Goal: Task Accomplishment & Management: Use online tool/utility

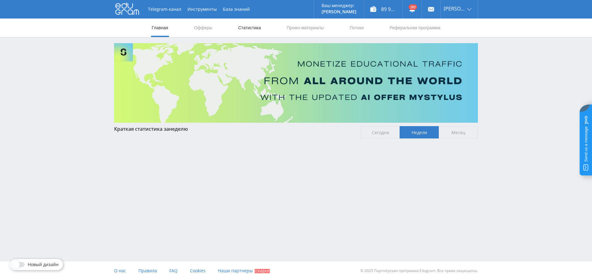
click at [237, 30] on link "Статистика" at bounding box center [249, 27] width 24 height 18
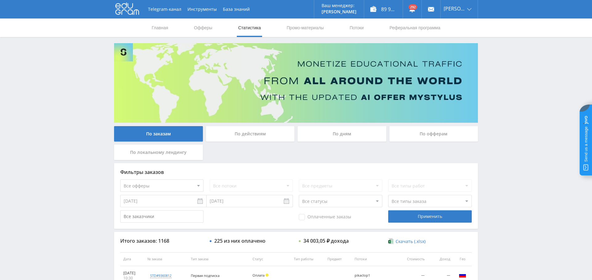
click at [339, 136] on div "По дням" at bounding box center [341, 133] width 89 height 15
click at [0, 0] on input "По дням" at bounding box center [0, 0] width 0 height 0
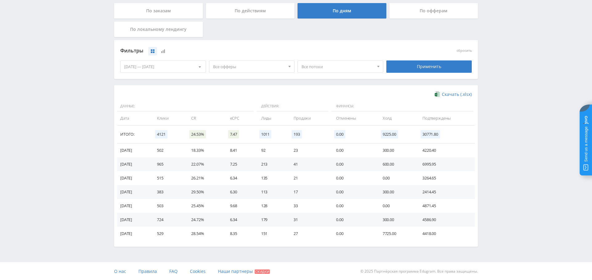
scroll to position [122, 0]
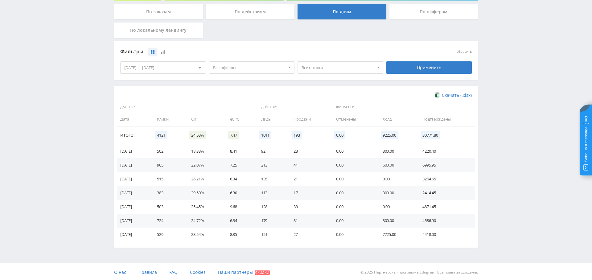
click at [263, 71] on span "Все офферы" at bounding box center [249, 68] width 72 height 12
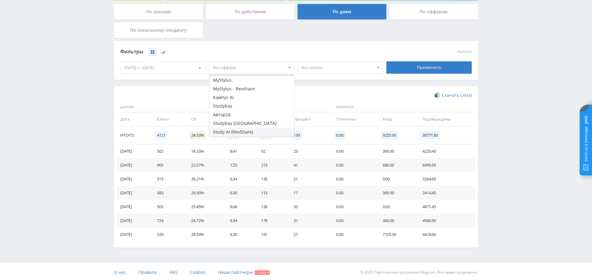
click at [243, 131] on button "Study AI (RevShare)" at bounding box center [251, 132] width 85 height 9
click at [330, 84] on div "Фильтры сбросить 14.08.2025 — 20.08.2025 Календарь Период Август, 2025 Пн Вт Ср…" at bounding box center [296, 63] width 364 height 45
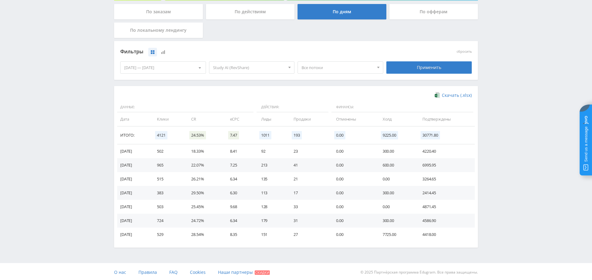
click at [457, 74] on div "Применить" at bounding box center [429, 67] width 89 height 17
click at [449, 70] on div "Применить" at bounding box center [429, 67] width 86 height 12
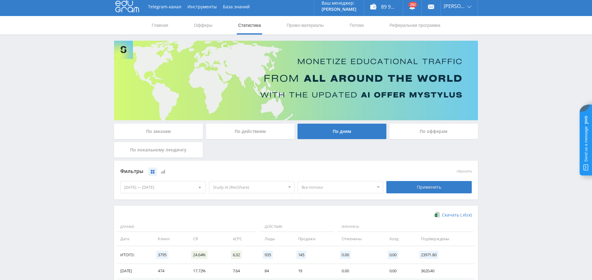
scroll to position [0, 0]
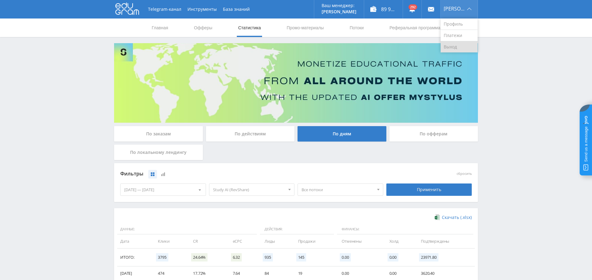
click at [459, 48] on link "Выход" at bounding box center [458, 46] width 37 height 11
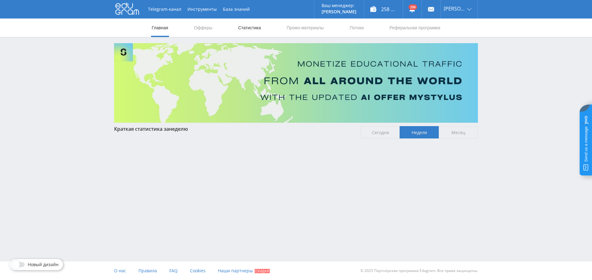
click at [254, 25] on link "Статистика" at bounding box center [249, 27] width 24 height 18
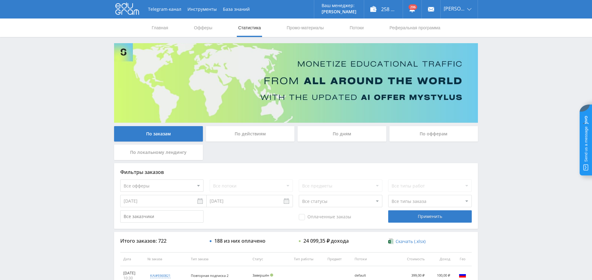
click at [169, 186] on select "Все офферы MyStylus MyStylus - Revshare Кампус AI Studybay Автор24 Studybay [GE…" at bounding box center [161, 185] width 83 height 12
select select "376"
click at [438, 213] on div "Применить" at bounding box center [429, 216] width 83 height 12
click at [350, 133] on div "По дням" at bounding box center [341, 133] width 89 height 15
click at [0, 0] on input "По дням" at bounding box center [0, 0] width 0 height 0
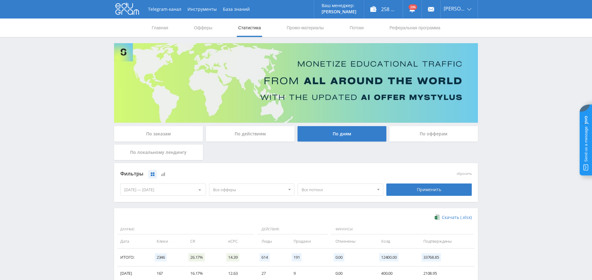
click at [256, 185] on span "Все офферы" at bounding box center [249, 190] width 72 height 12
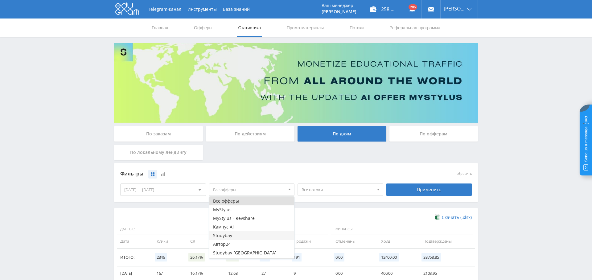
scroll to position [16, 0]
click at [247, 253] on button "Study AI (RevShare)" at bounding box center [251, 254] width 85 height 9
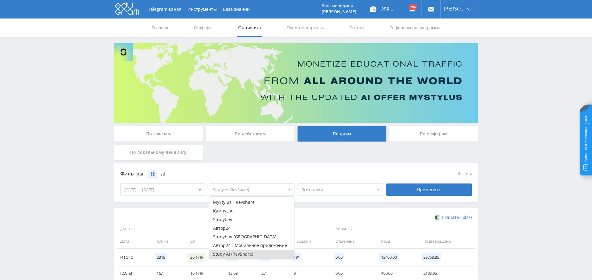
drag, startPoint x: 427, startPoint y: 192, endPoint x: 392, endPoint y: 199, distance: 36.1
click at [427, 192] on div "Применить" at bounding box center [429, 189] width 86 height 12
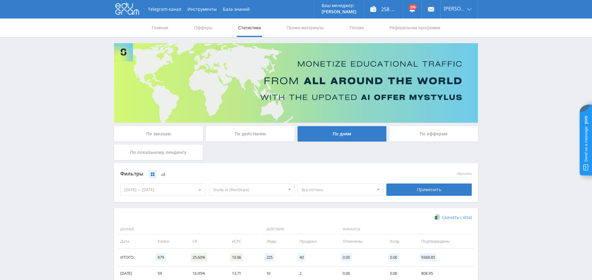
scroll to position [123, 0]
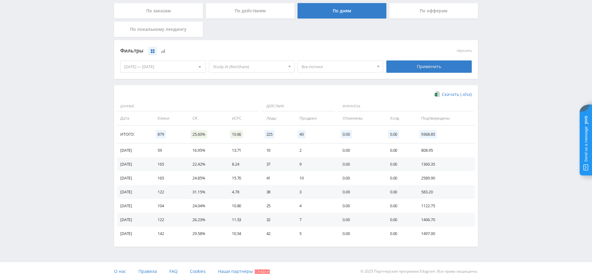
click at [171, 68] on div "[DATE] — [DATE]" at bounding box center [162, 67] width 85 height 12
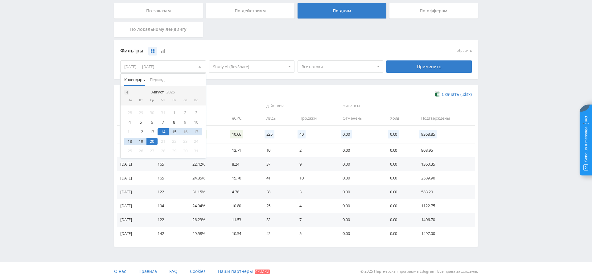
click at [126, 93] on div at bounding box center [126, 92] width 5 height 5
click at [140, 112] on div "1" at bounding box center [140, 112] width 11 height 7
click at [198, 91] on span at bounding box center [198, 92] width 3 height 3
click at [152, 139] on div "20" at bounding box center [151, 141] width 11 height 7
click at [413, 67] on div "Применить" at bounding box center [429, 66] width 86 height 12
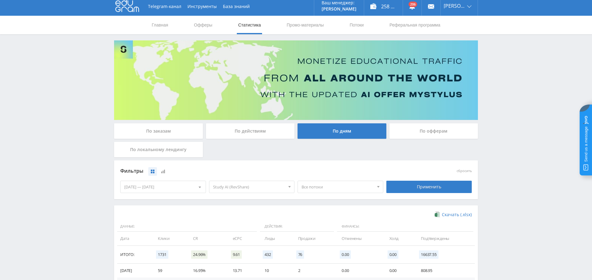
scroll to position [0, 0]
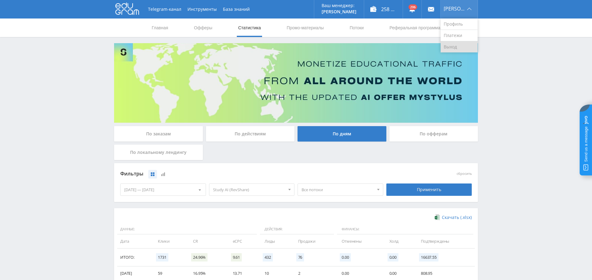
click at [452, 48] on link "Выход" at bounding box center [458, 46] width 37 height 11
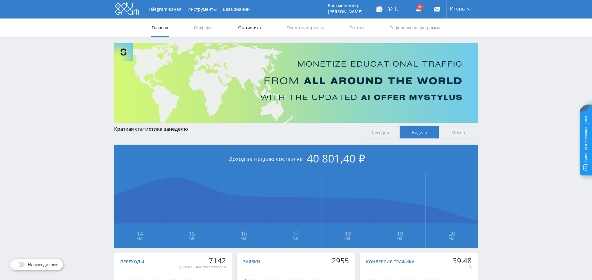
click at [252, 31] on link "Статистика" at bounding box center [249, 27] width 24 height 18
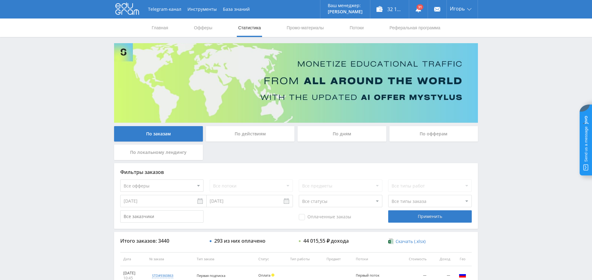
click at [357, 134] on div "По дням" at bounding box center [341, 133] width 89 height 15
click at [0, 0] on input "По дням" at bounding box center [0, 0] width 0 height 0
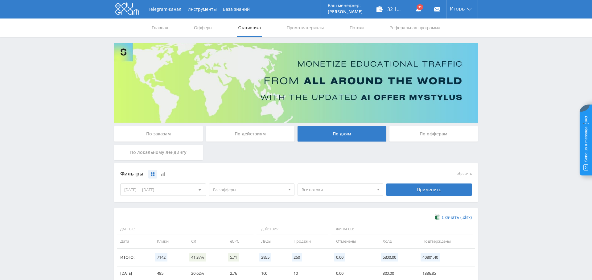
click at [260, 187] on span "Все офферы" at bounding box center [249, 190] width 72 height 12
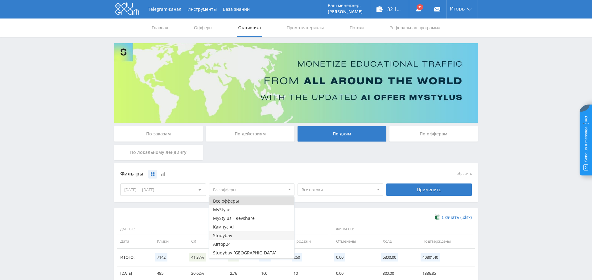
scroll to position [7, 0]
click at [246, 252] on button "Study AI (RevShare)" at bounding box center [251, 254] width 85 height 9
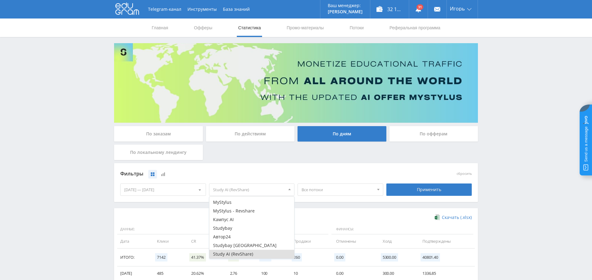
click at [165, 198] on div "14.08.2025 — 20.08.2025 Календарь Период Август, 2025 Пн Вт Ср Чт Пт Сб Вс 28 2…" at bounding box center [163, 189] width 89 height 17
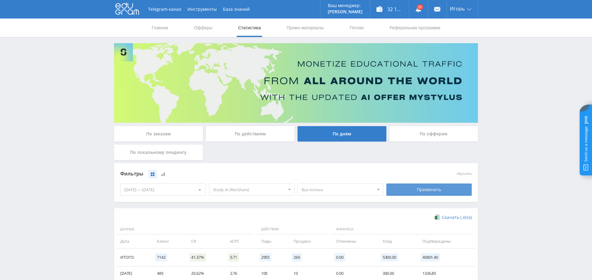
click at [429, 187] on div "Применить" at bounding box center [429, 189] width 86 height 12
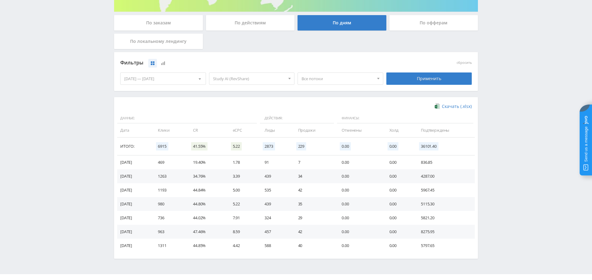
scroll to position [112, 0]
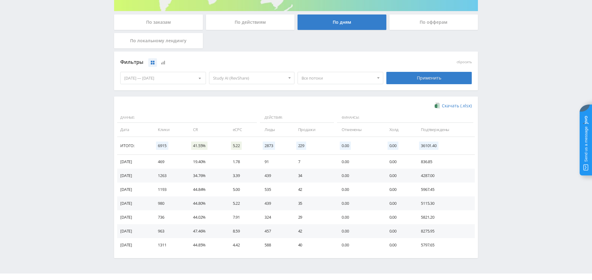
click at [170, 161] on td "469" at bounding box center [169, 162] width 35 height 14
drag, startPoint x: 170, startPoint y: 161, endPoint x: 181, endPoint y: 162, distance: 10.6
click at [170, 161] on td "469" at bounding box center [169, 162] width 35 height 14
click at [170, 160] on td "469" at bounding box center [169, 162] width 35 height 14
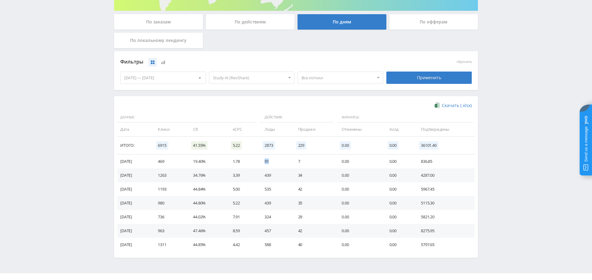
drag, startPoint x: 267, startPoint y: 161, endPoint x: 279, endPoint y: 160, distance: 11.4
click at [279, 160] on td "91" at bounding box center [274, 161] width 33 height 14
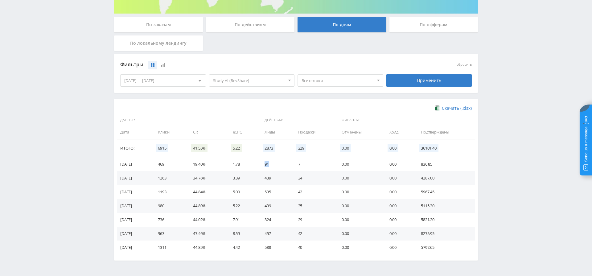
click at [276, 169] on td "91" at bounding box center [274, 164] width 33 height 14
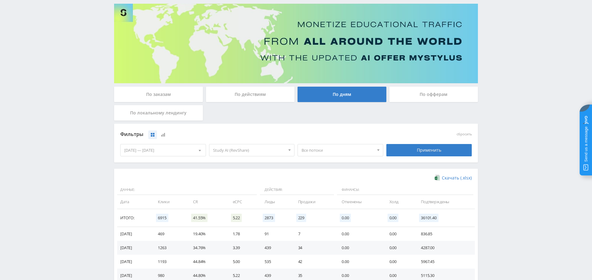
click at [151, 96] on div "По заказам" at bounding box center [158, 94] width 89 height 15
click at [0, 0] on input "По заказам" at bounding box center [0, 0] width 0 height 0
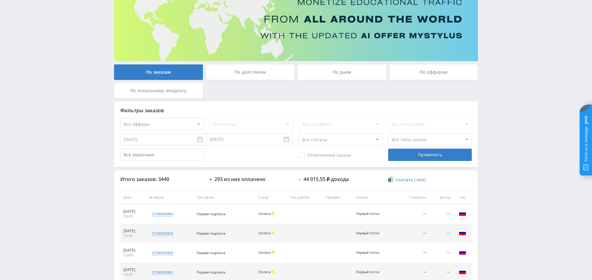
scroll to position [61, 0]
click at [341, 79] on div "По дням" at bounding box center [341, 72] width 89 height 15
click at [0, 0] on input "По дням" at bounding box center [0, 0] width 0 height 0
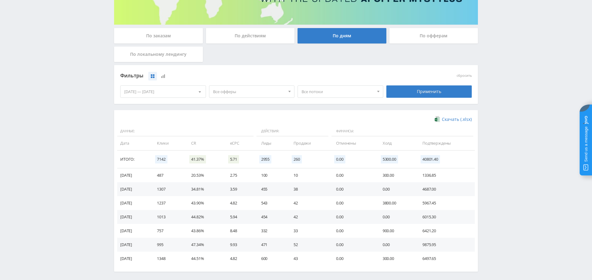
scroll to position [123, 0]
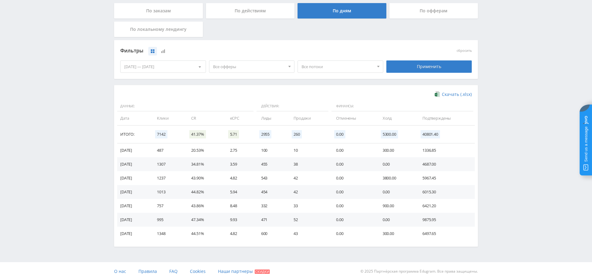
click at [246, 65] on span "Все офферы" at bounding box center [249, 67] width 72 height 12
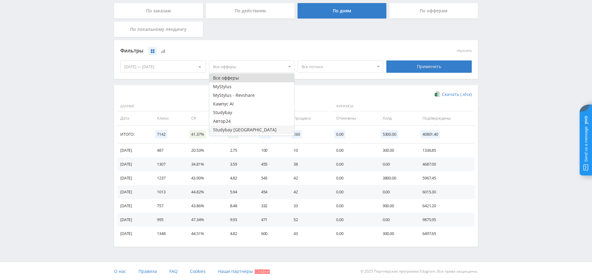
scroll to position [7, 0]
click at [245, 131] on button "Study AI (RevShare)" at bounding box center [251, 131] width 85 height 9
drag, startPoint x: 440, startPoint y: 66, endPoint x: 420, endPoint y: 75, distance: 22.3
click at [440, 66] on div "Применить" at bounding box center [429, 66] width 86 height 12
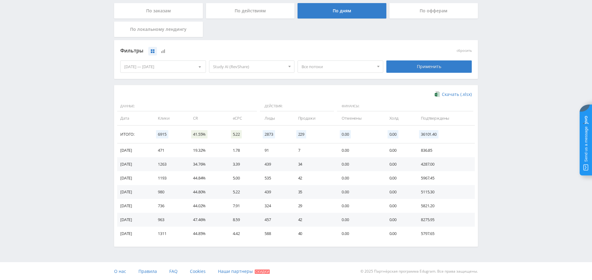
scroll to position [0, 0]
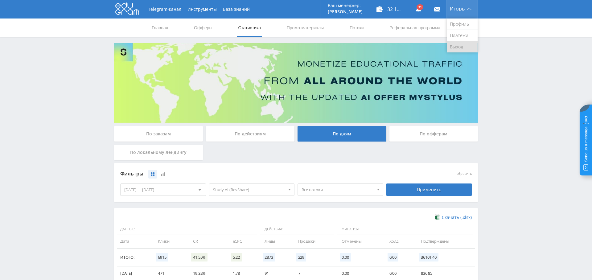
click at [465, 46] on link "Выход" at bounding box center [461, 46] width 31 height 11
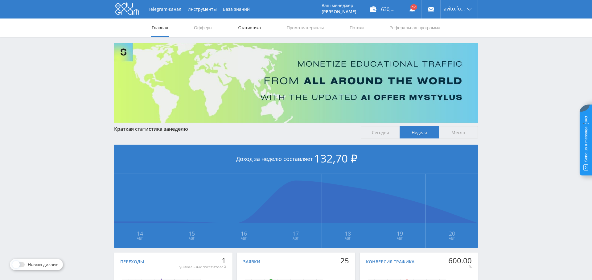
click at [252, 28] on link "Статистика" at bounding box center [249, 27] width 24 height 18
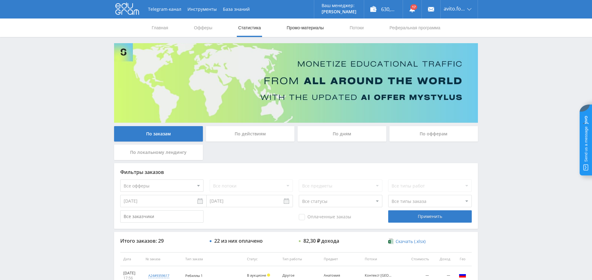
click at [299, 29] on link "Промо-материалы" at bounding box center [305, 27] width 38 height 18
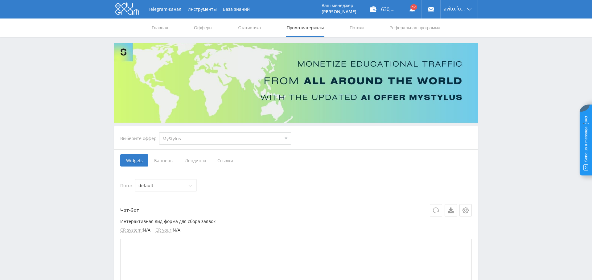
click at [209, 134] on select "MyStylus MyStylus - Revshare Кампус AI Studybay Автор24 Studybay Brazil Study A…" at bounding box center [225, 138] width 132 height 12
select select "376"
click at [159, 132] on select "MyStylus MyStylus - Revshare Кампус AI Studybay Автор24 Studybay Brazil Study A…" at bounding box center [225, 138] width 132 height 12
select select "376"
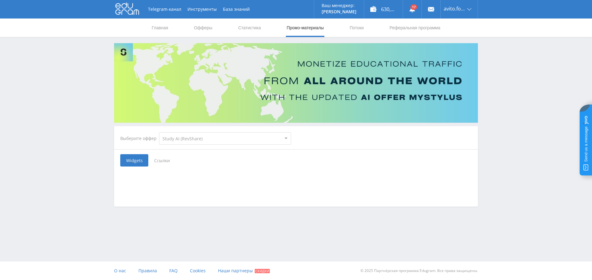
click at [162, 160] on span "Ссылки" at bounding box center [161, 160] width 27 height 12
click at [0, 0] on input "Ссылки" at bounding box center [0, 0] width 0 height 0
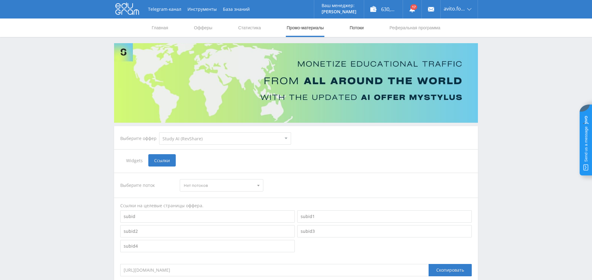
click at [359, 27] on link "Потоки" at bounding box center [356, 27] width 15 height 18
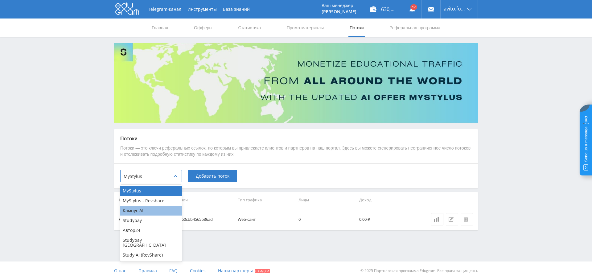
drag, startPoint x: 157, startPoint y: 175, endPoint x: 158, endPoint y: 210, distance: 34.5
click at [157, 175] on div at bounding box center [145, 176] width 42 height 6
drag, startPoint x: 145, startPoint y: 251, endPoint x: 141, endPoint y: 252, distance: 4.4
click at [145, 251] on div "Study AI (RevShare)" at bounding box center [151, 255] width 62 height 10
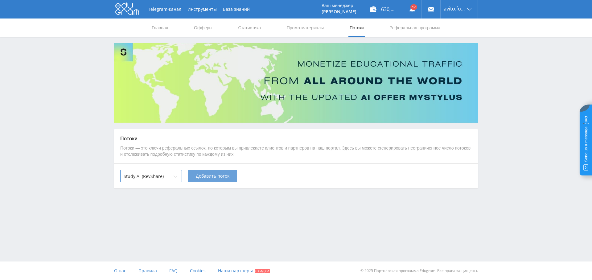
click at [212, 174] on span "Добавить поток" at bounding box center [213, 175] width 34 height 5
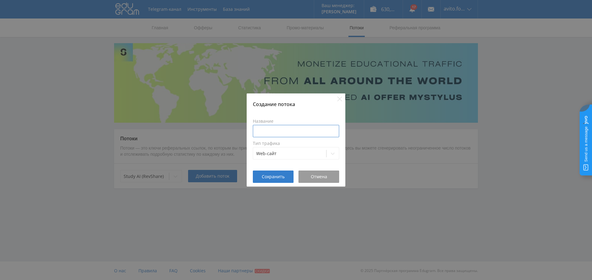
click at [275, 132] on input at bounding box center [296, 131] width 86 height 12
type input "П"
type input "Формула трафика контекст"
click at [272, 178] on span "Сохранить" at bounding box center [273, 176] width 23 height 5
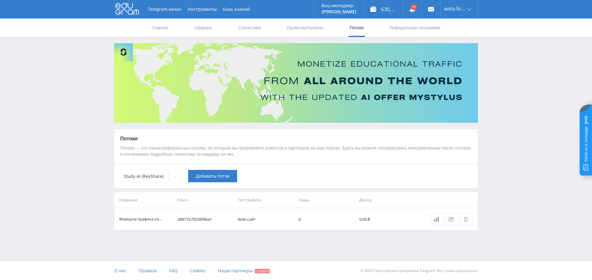
click at [199, 218] on td "d8871b7fd2899be1" at bounding box center [205, 219] width 61 height 22
click at [302, 30] on link "Промо-материалы" at bounding box center [305, 27] width 38 height 18
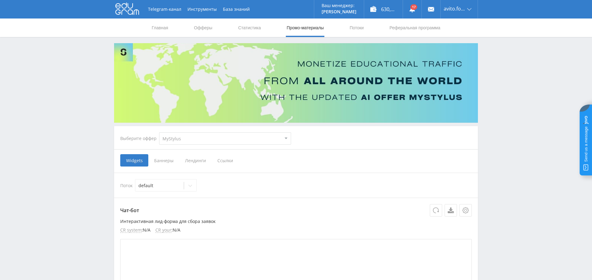
click at [250, 137] on select "MyStylus MyStylus - Revshare Кампус AI Studybay Автор24 Studybay Brazil Study A…" at bounding box center [225, 138] width 132 height 12
select select "376"
click at [159, 132] on select "MyStylus MyStylus - Revshare Кампус AI Studybay Автор24 Studybay Brazil Study A…" at bounding box center [225, 138] width 132 height 12
select select "376"
click at [154, 161] on span "Ссылки" at bounding box center [161, 160] width 27 height 12
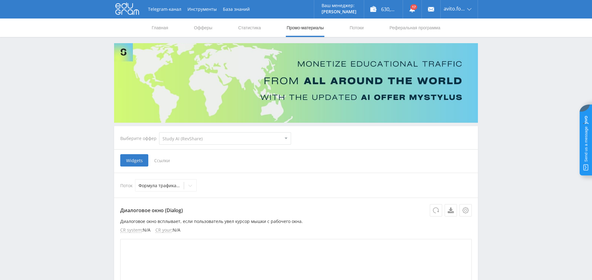
click at [0, 0] on input "Ссылки" at bounding box center [0, 0] width 0 height 0
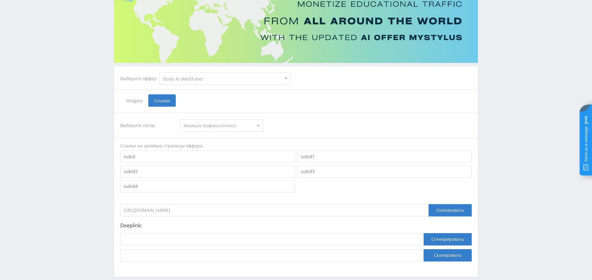
scroll to position [90, 0]
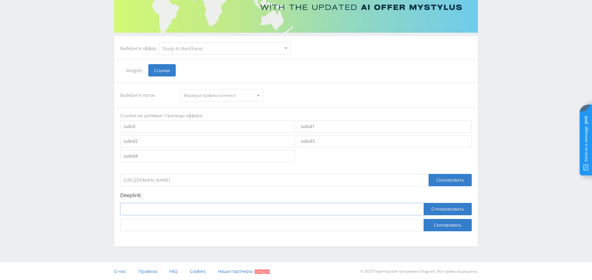
click at [153, 209] on input at bounding box center [271, 209] width 303 height 12
paste input "https://study24.ai/chat/videogen"
type input "https://study24.ai/chat/videogen"
click at [447, 208] on button "Сгенерировать" at bounding box center [447, 209] width 48 height 12
click at [449, 225] on button "Скопировать" at bounding box center [447, 225] width 48 height 12
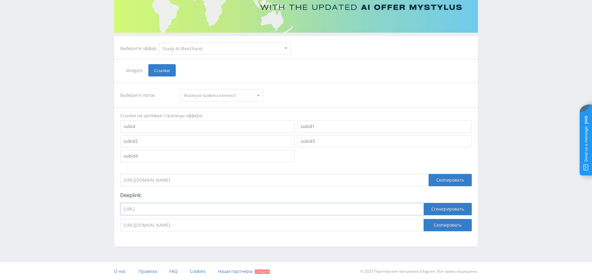
click at [217, 209] on input "https://study24.ai/chat/videogen" at bounding box center [271, 209] width 303 height 12
paste input "gpt4_mini_plus_bot"
type input "https://study24.ai/chat/gpt4_mini_plus_bot"
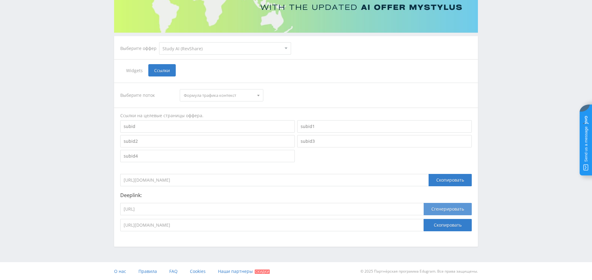
click at [456, 207] on button "Сгенерировать" at bounding box center [447, 209] width 48 height 12
click at [449, 224] on button "Скопировать" at bounding box center [447, 225] width 48 height 12
click at [228, 210] on input "https://study24.ai/chat/gpt4_mini_plus_bot" at bounding box center [271, 209] width 303 height 12
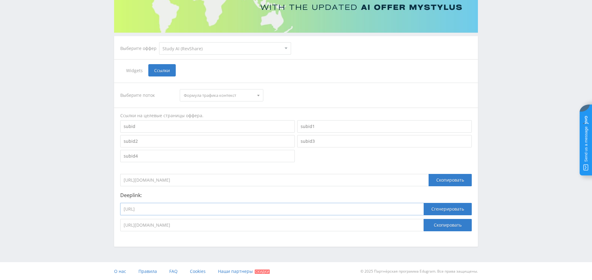
paste input "higgsfield_soul"
type input "https://study24.ai/chat/higgsfield_soul"
click at [444, 206] on button "Сгенерировать" at bounding box center [447, 209] width 48 height 12
click at [445, 222] on button "Скопировать" at bounding box center [447, 225] width 48 height 12
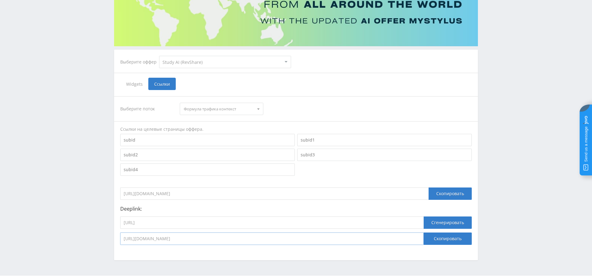
scroll to position [0, 0]
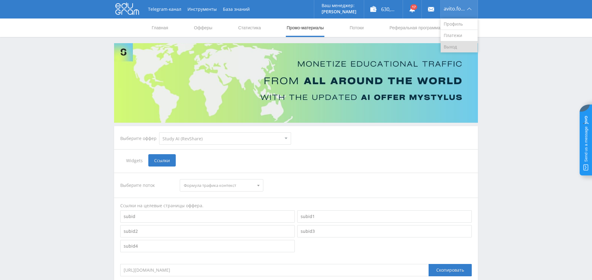
click at [459, 44] on link "Выход" at bounding box center [458, 46] width 37 height 11
